Goal: Use online tool/utility

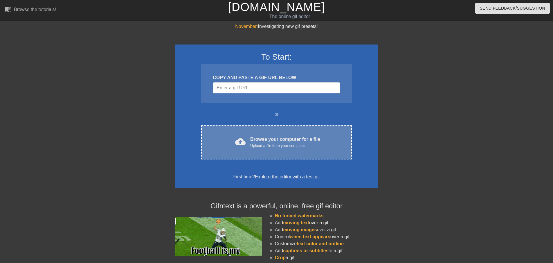
click at [268, 130] on div "cloud_upload Browse your computer for a file Upload a file from your computer C…" at bounding box center [276, 142] width 150 height 34
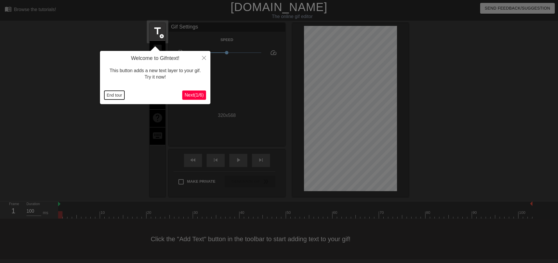
click at [119, 92] on button "End tour" at bounding box center [114, 95] width 20 height 9
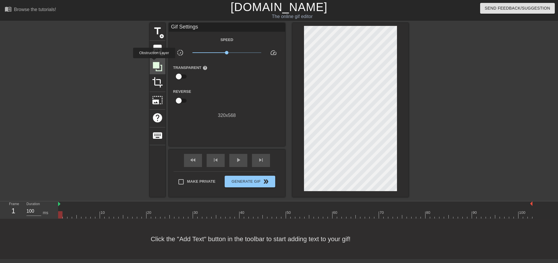
click at [154, 62] on icon at bounding box center [157, 66] width 9 height 9
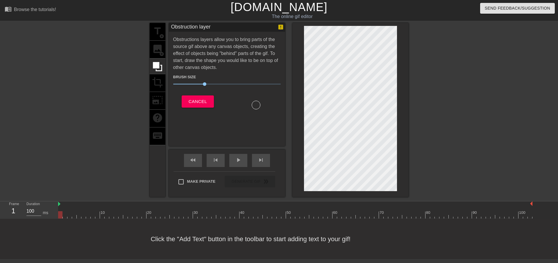
click at [219, 84] on span "30" at bounding box center [226, 83] width 107 height 7
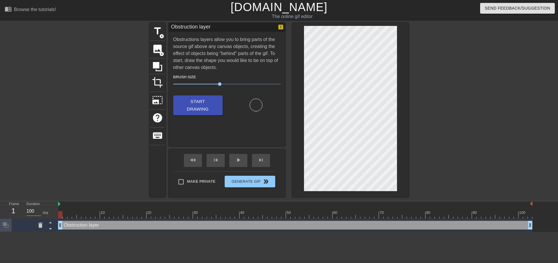
drag, startPoint x: 60, startPoint y: 213, endPoint x: 60, endPoint y: 216, distance: 3.0
click at [60, 216] on div at bounding box center [60, 214] width 4 height 7
click at [154, 48] on span "image" at bounding box center [157, 48] width 11 height 11
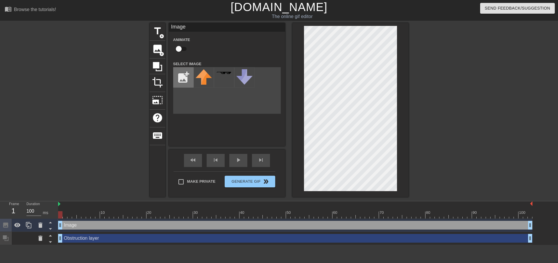
click at [182, 77] on input "file" at bounding box center [183, 77] width 20 height 20
type input "C:\fakepath\ebobjrheadnewnewpng.png"
click at [203, 78] on img at bounding box center [203, 79] width 16 height 20
click at [183, 50] on input "checkbox" at bounding box center [178, 48] width 33 height 11
checkbox input "true"
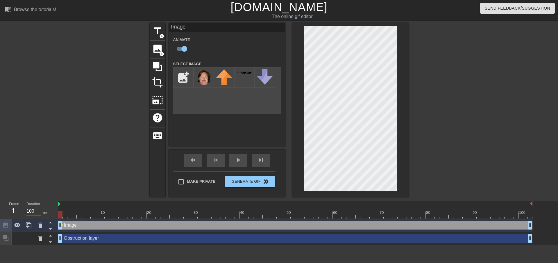
click at [72, 214] on div at bounding box center [295, 214] width 474 height 7
click at [88, 211] on div at bounding box center [295, 214] width 474 height 7
click at [98, 211] on div at bounding box center [295, 214] width 474 height 7
click at [121, 213] on div at bounding box center [295, 214] width 474 height 7
click at [127, 214] on div at bounding box center [295, 214] width 474 height 7
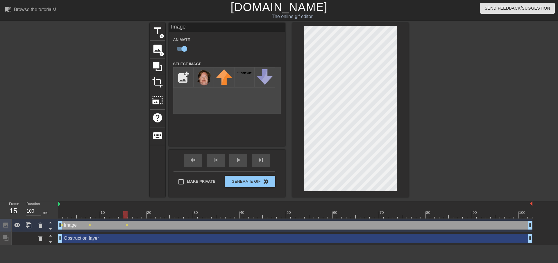
click at [138, 212] on div at bounding box center [295, 214] width 474 height 7
click at [161, 215] on div at bounding box center [295, 214] width 474 height 7
drag, startPoint x: 165, startPoint y: 214, endPoint x: 171, endPoint y: 214, distance: 6.1
click at [171, 214] on div at bounding box center [295, 214] width 474 height 7
click at [178, 210] on div at bounding box center [176, 210] width 5 height 7
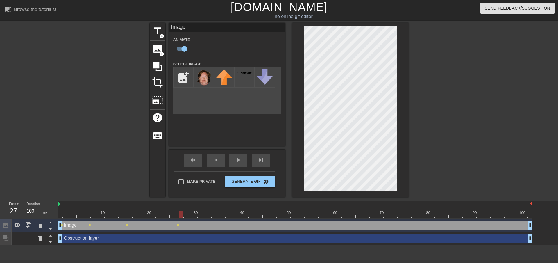
click at [183, 211] on div at bounding box center [181, 210] width 5 height 7
click at [191, 212] on div at bounding box center [295, 214] width 474 height 7
click at [198, 212] on div at bounding box center [295, 214] width 474 height 7
click at [210, 212] on div at bounding box center [295, 214] width 474 height 7
click at [218, 212] on div at bounding box center [295, 214] width 474 height 7
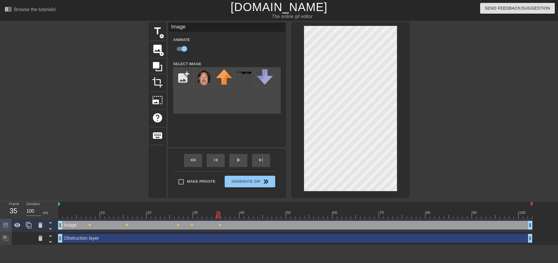
click at [226, 214] on div at bounding box center [295, 214] width 474 height 7
click at [238, 218] on div "10 20 30 40 50 60 70 80 90 100" at bounding box center [295, 209] width 474 height 17
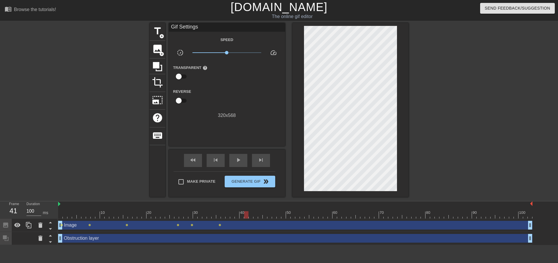
click at [245, 214] on div at bounding box center [295, 214] width 474 height 7
drag, startPoint x: 258, startPoint y: 214, endPoint x: 272, endPoint y: 216, distance: 14.6
click at [272, 216] on div at bounding box center [295, 214] width 474 height 7
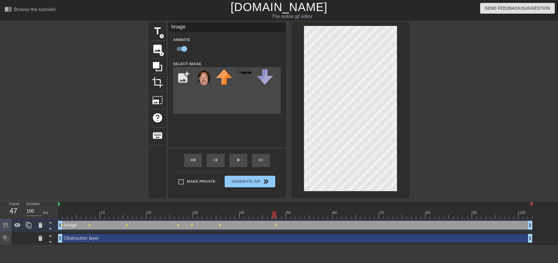
click at [281, 212] on div at bounding box center [295, 214] width 474 height 7
click at [293, 214] on div at bounding box center [295, 214] width 474 height 7
click at [304, 214] on div at bounding box center [295, 214] width 474 height 7
drag, startPoint x: 302, startPoint y: 214, endPoint x: 306, endPoint y: 213, distance: 4.3
click at [306, 213] on div at bounding box center [306, 214] width 4 height 7
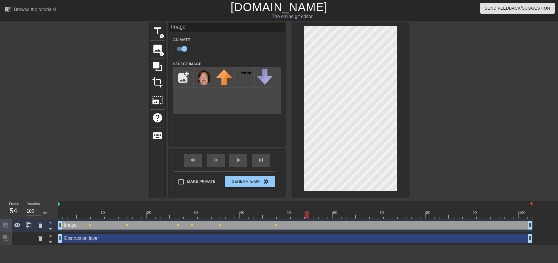
click at [317, 213] on div at bounding box center [295, 214] width 474 height 7
click at [325, 211] on div at bounding box center [295, 214] width 474 height 7
click at [348, 213] on div at bounding box center [295, 214] width 474 height 7
click at [324, 212] on div at bounding box center [295, 214] width 474 height 7
click at [330, 213] on div at bounding box center [295, 214] width 474 height 7
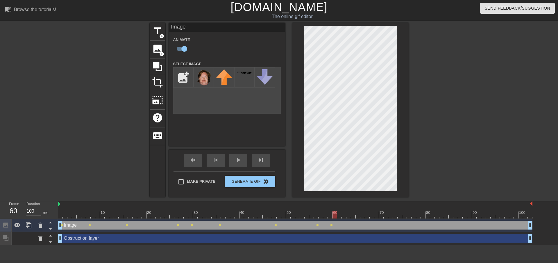
click at [334, 210] on div "60" at bounding box center [335, 212] width 5 height 6
click at [339, 212] on div at bounding box center [295, 214] width 474 height 7
click at [344, 209] on div at bounding box center [344, 210] width 5 height 7
click at [348, 212] on div at bounding box center [295, 214] width 474 height 7
click at [351, 212] on div at bounding box center [295, 214] width 474 height 7
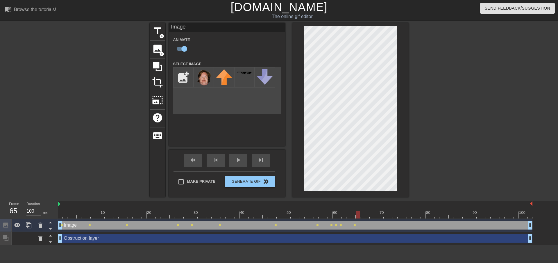
click at [359, 211] on div at bounding box center [295, 214] width 474 height 7
click at [372, 214] on div at bounding box center [295, 214] width 474 height 7
click at [377, 212] on div at bounding box center [295, 214] width 474 height 7
click at [390, 214] on div at bounding box center [295, 214] width 474 height 7
click at [381, 213] on div at bounding box center [295, 214] width 474 height 7
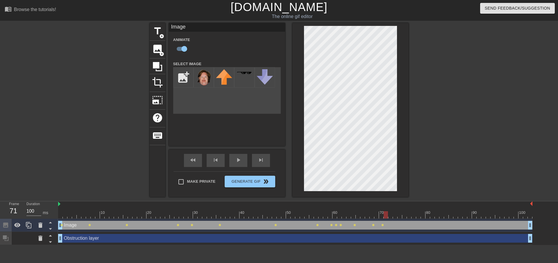
click at [387, 213] on div at bounding box center [295, 214] width 474 height 7
click at [399, 215] on div at bounding box center [295, 214] width 474 height 7
click at [392, 212] on div at bounding box center [295, 214] width 474 height 7
click at [405, 214] on div at bounding box center [295, 214] width 474 height 7
click at [411, 212] on div at bounding box center [295, 214] width 474 height 7
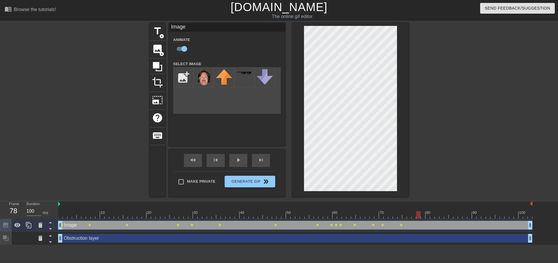
click at [420, 215] on div at bounding box center [295, 214] width 474 height 7
click at [412, 209] on div at bounding box center [412, 212] width 1 height 6
click at [408, 211] on div at bounding box center [407, 212] width 1 height 6
click at [417, 215] on div at bounding box center [295, 214] width 474 height 7
click at [423, 213] on div at bounding box center [295, 214] width 474 height 7
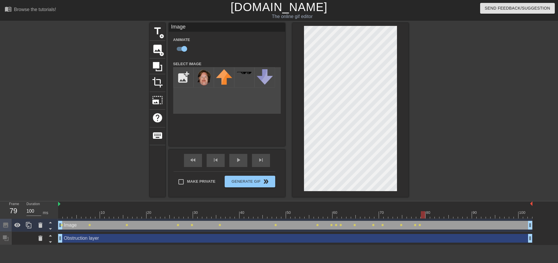
click at [435, 216] on div at bounding box center [295, 214] width 474 height 7
click at [443, 211] on div at bounding box center [295, 214] width 474 height 7
click at [446, 211] on div at bounding box center [446, 210] width 5 height 7
click at [452, 210] on div at bounding box center [450, 210] width 5 height 7
click at [455, 214] on div at bounding box center [295, 214] width 474 height 7
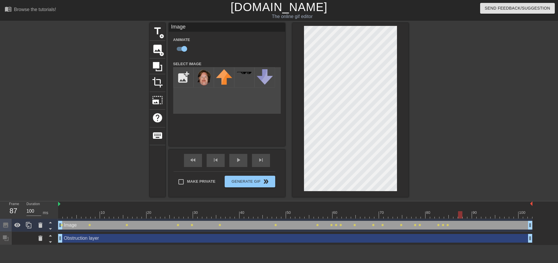
click at [459, 215] on div at bounding box center [295, 214] width 474 height 7
click at [469, 214] on div at bounding box center [295, 214] width 474 height 7
click at [477, 211] on div at bounding box center [295, 214] width 474 height 7
click at [485, 210] on div at bounding box center [483, 210] width 5 height 7
click at [493, 213] on div at bounding box center [295, 214] width 474 height 7
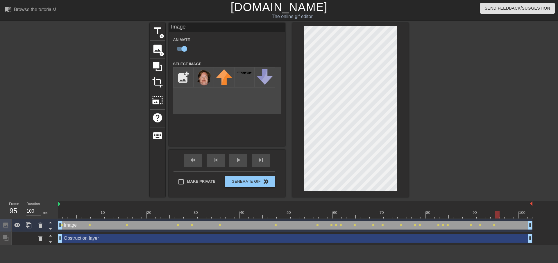
click at [499, 209] on div at bounding box center [497, 210] width 5 height 7
click at [500, 211] on div at bounding box center [295, 214] width 474 height 7
click at [508, 210] on div at bounding box center [506, 210] width 5 height 7
click at [510, 206] on div at bounding box center [295, 204] width 474 height 6
click at [511, 210] on div at bounding box center [511, 210] width 5 height 7
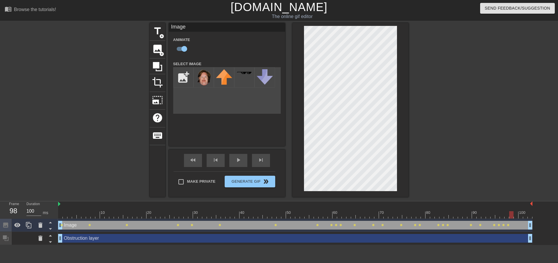
click at [519, 209] on div "100" at bounding box center [520, 210] width 5 height 7
click at [514, 212] on div at bounding box center [295, 214] width 474 height 7
click at [520, 210] on div "100" at bounding box center [522, 212] width 7 height 6
click at [529, 211] on div at bounding box center [295, 214] width 474 height 7
click at [529, 212] on div at bounding box center [529, 214] width 4 height 7
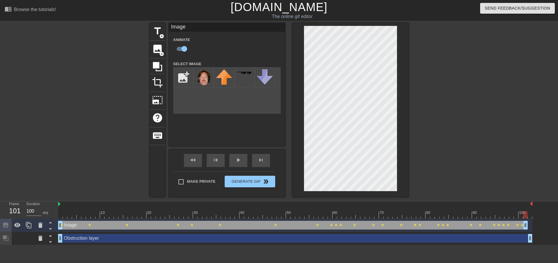
drag, startPoint x: 530, startPoint y: 227, endPoint x: 525, endPoint y: 227, distance: 4.9
drag, startPoint x: 529, startPoint y: 240, endPoint x: 526, endPoint y: 239, distance: 3.4
click at [240, 156] on div "play_arrow" at bounding box center [238, 160] width 18 height 13
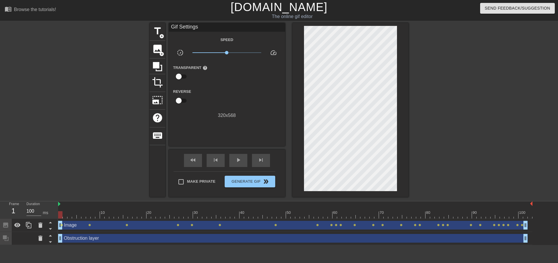
click at [60, 211] on div at bounding box center [60, 210] width 5 height 7
click at [154, 48] on span "image" at bounding box center [157, 48] width 11 height 11
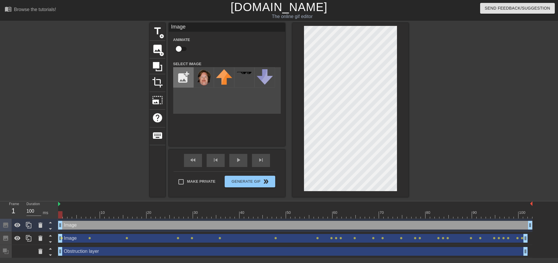
click at [179, 76] on input "file" at bounding box center [183, 77] width 20 height 20
type input "C:\fakepath\domdong.png"
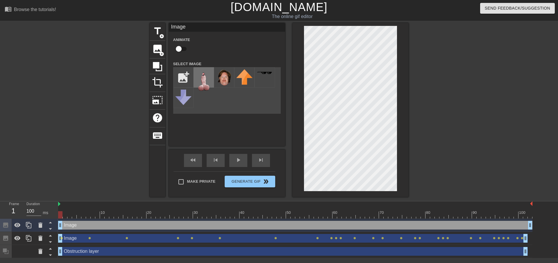
click at [205, 80] on img at bounding box center [203, 79] width 16 height 21
click at [51, 228] on icon at bounding box center [50, 228] width 7 height 7
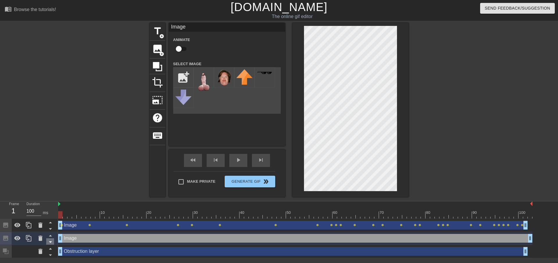
click at [51, 241] on icon at bounding box center [50, 241] width 7 height 7
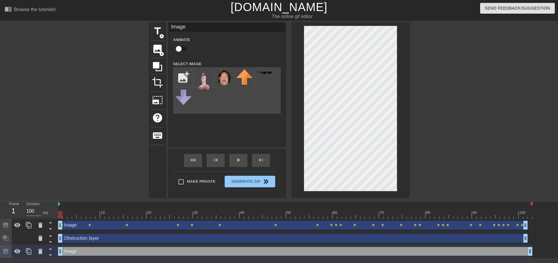
click at [182, 49] on input "checkbox" at bounding box center [178, 48] width 33 height 11
checkbox input "true"
drag, startPoint x: 62, startPoint y: 213, endPoint x: 95, endPoint y: 215, distance: 33.5
click at [95, 215] on div at bounding box center [295, 214] width 474 height 7
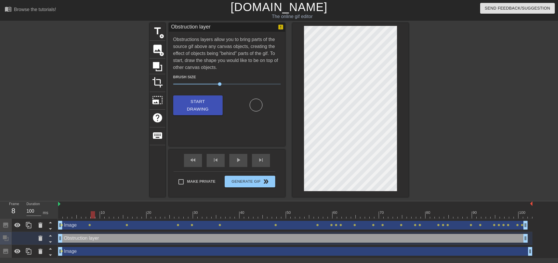
click at [256, 252] on div "Image drag_handle drag_handle" at bounding box center [295, 251] width 474 height 9
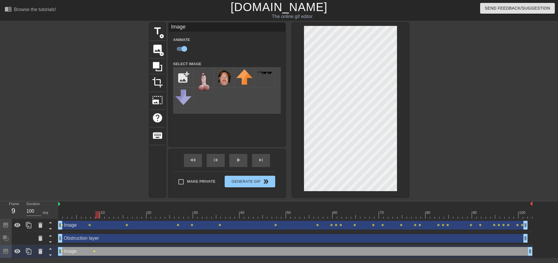
click at [98, 210] on div at bounding box center [97, 210] width 5 height 7
drag, startPoint x: 98, startPoint y: 215, endPoint x: 122, endPoint y: 215, distance: 23.5
click at [122, 215] on div at bounding box center [120, 214] width 4 height 7
drag, startPoint x: 123, startPoint y: 212, endPoint x: 145, endPoint y: 210, distance: 22.1
click at [144, 210] on div "10 20 30 40 50 60 70 80 90 100" at bounding box center [295, 209] width 474 height 17
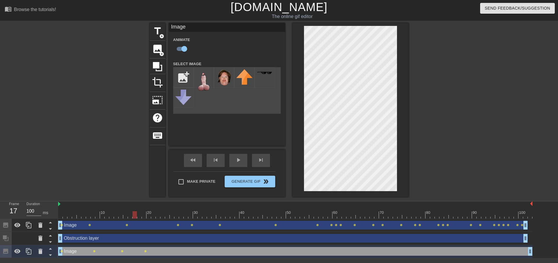
drag, startPoint x: 145, startPoint y: 213, endPoint x: 136, endPoint y: 211, distance: 9.9
click at [136, 211] on div at bounding box center [134, 214] width 4 height 7
click at [140, 211] on div at bounding box center [295, 214] width 474 height 7
click at [150, 212] on div at bounding box center [295, 214] width 474 height 7
click at [157, 210] on div at bounding box center [156, 212] width 1 height 6
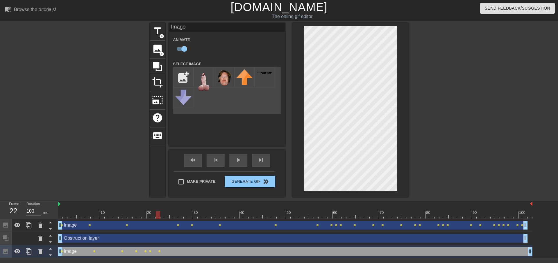
click at [164, 208] on div at bounding box center [162, 210] width 5 height 7
click at [180, 209] on div at bounding box center [181, 210] width 5 height 7
click at [192, 210] on div at bounding box center [190, 210] width 5 height 7
click at [199, 211] on div at bounding box center [295, 214] width 474 height 7
click at [214, 213] on div at bounding box center [295, 214] width 474 height 7
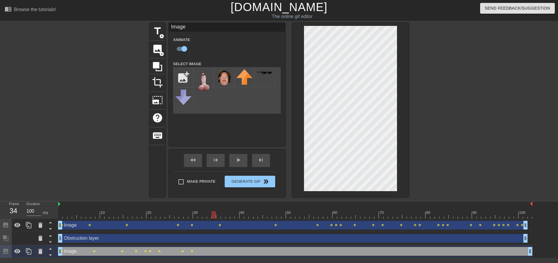
click at [236, 215] on div at bounding box center [295, 214] width 474 height 7
click at [250, 212] on div at bounding box center [295, 214] width 474 height 7
click at [265, 213] on div at bounding box center [295, 214] width 474 height 7
click at [276, 214] on div at bounding box center [295, 214] width 474 height 7
click at [290, 217] on div at bounding box center [295, 214] width 474 height 7
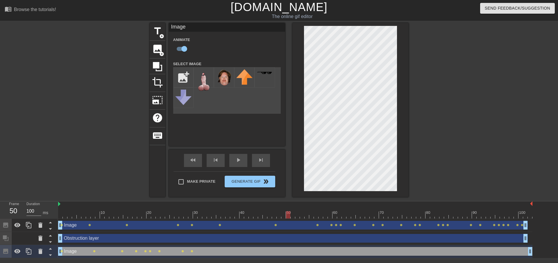
click at [298, 211] on div at bounding box center [295, 214] width 474 height 7
click at [309, 213] on div at bounding box center [295, 214] width 474 height 7
click at [319, 214] on div at bounding box center [295, 214] width 474 height 7
click at [323, 215] on div at bounding box center [295, 214] width 474 height 7
click at [330, 213] on div at bounding box center [295, 214] width 474 height 7
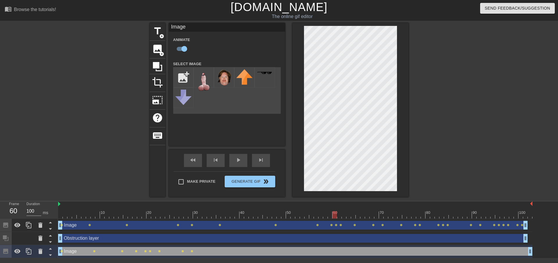
click at [337, 214] on div at bounding box center [295, 214] width 474 height 7
click at [344, 213] on div at bounding box center [295, 214] width 474 height 7
click at [353, 213] on div at bounding box center [295, 214] width 474 height 7
click at [361, 213] on div at bounding box center [295, 214] width 474 height 7
click at [370, 214] on div at bounding box center [295, 214] width 474 height 7
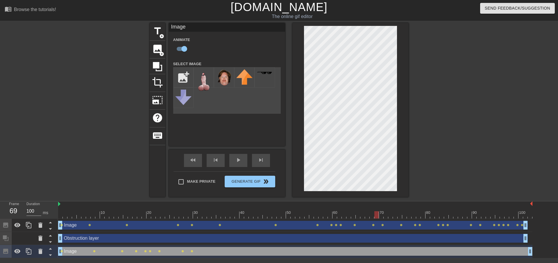
click at [374, 214] on div at bounding box center [295, 214] width 474 height 7
click at [385, 213] on div at bounding box center [295, 214] width 474 height 7
click at [398, 212] on div at bounding box center [295, 214] width 474 height 7
click at [403, 212] on div at bounding box center [295, 214] width 474 height 7
click at [407, 211] on div at bounding box center [295, 214] width 474 height 7
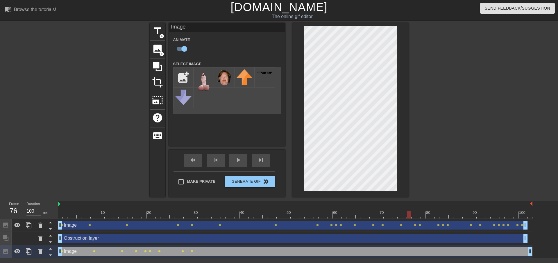
click at [411, 211] on div at bounding box center [295, 214] width 474 height 7
click at [416, 212] on div at bounding box center [295, 214] width 474 height 7
click at [425, 213] on div at bounding box center [295, 214] width 474 height 7
click at [431, 213] on div at bounding box center [295, 214] width 474 height 7
click at [427, 214] on div at bounding box center [295, 214] width 474 height 7
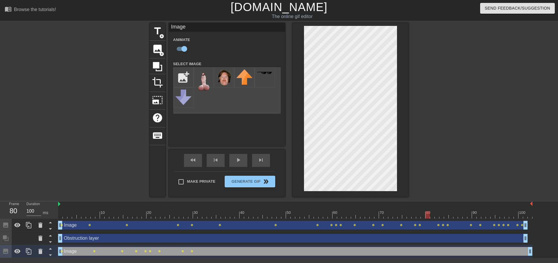
click at [423, 214] on div at bounding box center [295, 214] width 474 height 7
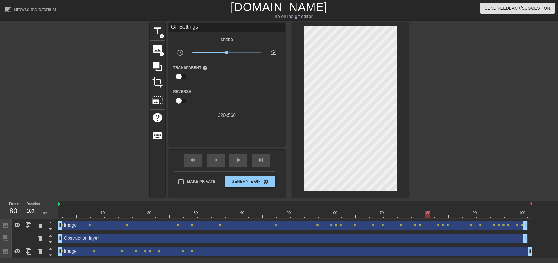
click at [428, 209] on div "80" at bounding box center [427, 210] width 5 height 7
click at [20, 249] on icon at bounding box center [17, 250] width 7 height 7
click at [157, 60] on div at bounding box center [158, 66] width 16 height 16
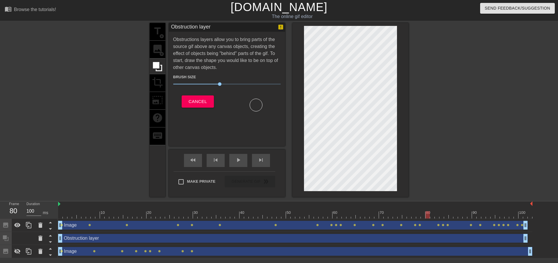
click at [199, 83] on span "44" at bounding box center [226, 83] width 107 height 7
click at [193, 83] on span "20" at bounding box center [226, 83] width 107 height 7
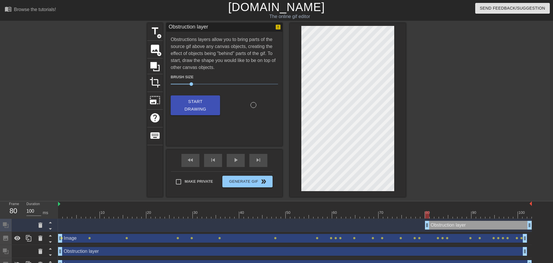
scroll to position [9, 0]
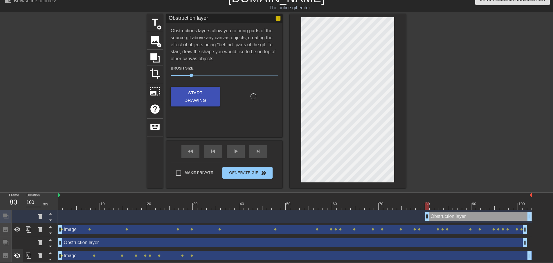
click at [19, 254] on icon at bounding box center [17, 255] width 7 height 7
click at [434, 201] on div at bounding box center [432, 201] width 5 height 7
click at [445, 202] on div at bounding box center [295, 205] width 474 height 7
click at [450, 201] on div at bounding box center [450, 201] width 5 height 7
click at [455, 201] on div at bounding box center [455, 201] width 5 height 7
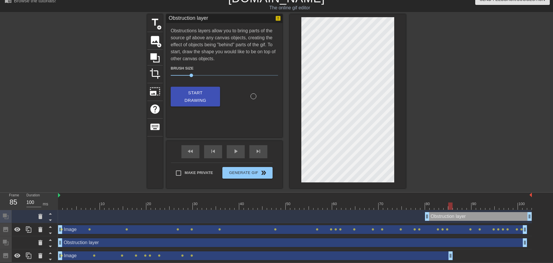
drag, startPoint x: 530, startPoint y: 256, endPoint x: 450, endPoint y: 253, distance: 79.9
drag, startPoint x: 452, startPoint y: 204, endPoint x: 456, endPoint y: 203, distance: 3.8
click at [456, 203] on div at bounding box center [455, 205] width 4 height 7
drag, startPoint x: 452, startPoint y: 256, endPoint x: 458, endPoint y: 256, distance: 5.8
click at [458, 256] on div "Image drag_handle drag_handle lens lens lens lens lens lens lens lens lens" at bounding box center [295, 255] width 474 height 9
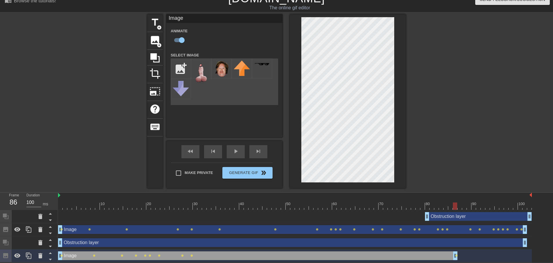
click at [459, 201] on div at bounding box center [458, 204] width 1 height 6
click at [419, 170] on div at bounding box center [456, 101] width 87 height 174
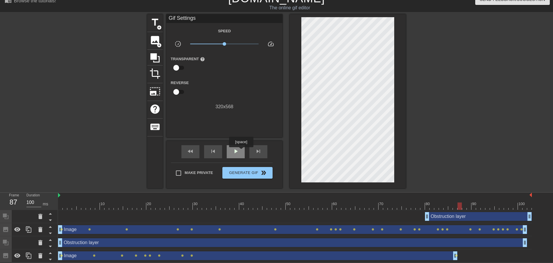
click at [241, 151] on div "play_arrow" at bounding box center [236, 151] width 18 height 13
click at [245, 170] on span "Generate Gif double_arrow" at bounding box center [248, 172] width 46 height 7
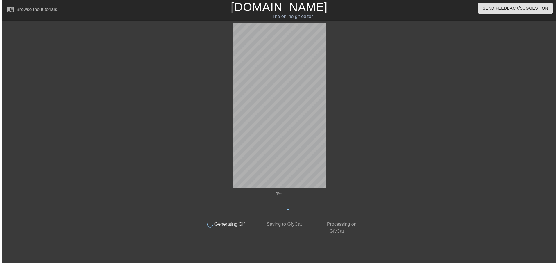
scroll to position [0, 0]
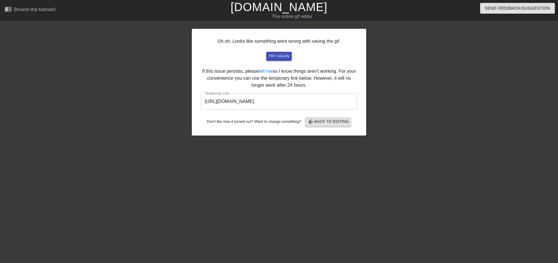
click at [326, 97] on input "[URL][DOMAIN_NAME]" at bounding box center [279, 101] width 156 height 16
